Goal: Information Seeking & Learning: Learn about a topic

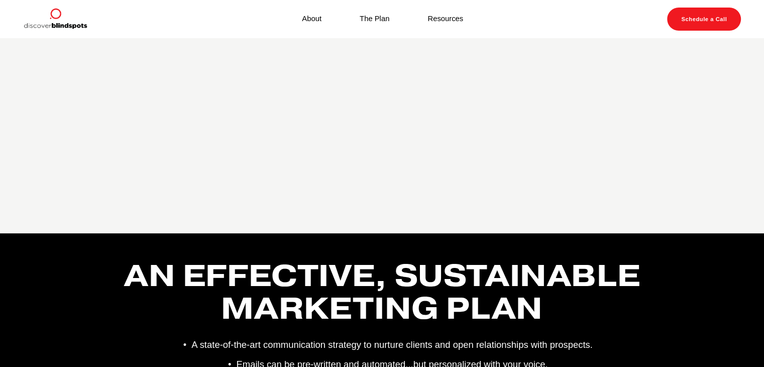
scroll to position [1459, 0]
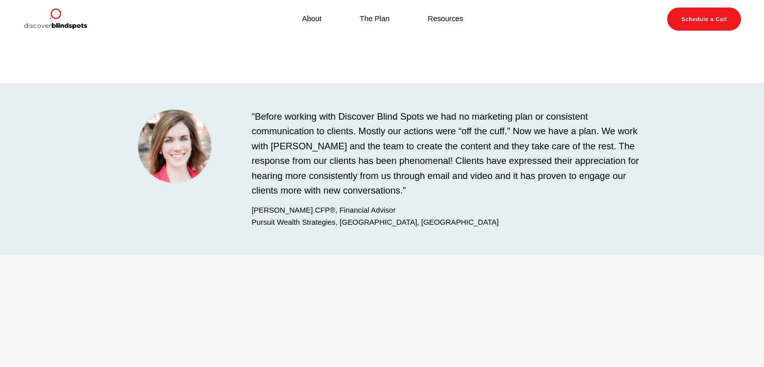
click at [310, 23] on link "About" at bounding box center [312, 20] width 20 height 14
